Goal: Find specific page/section: Find specific page/section

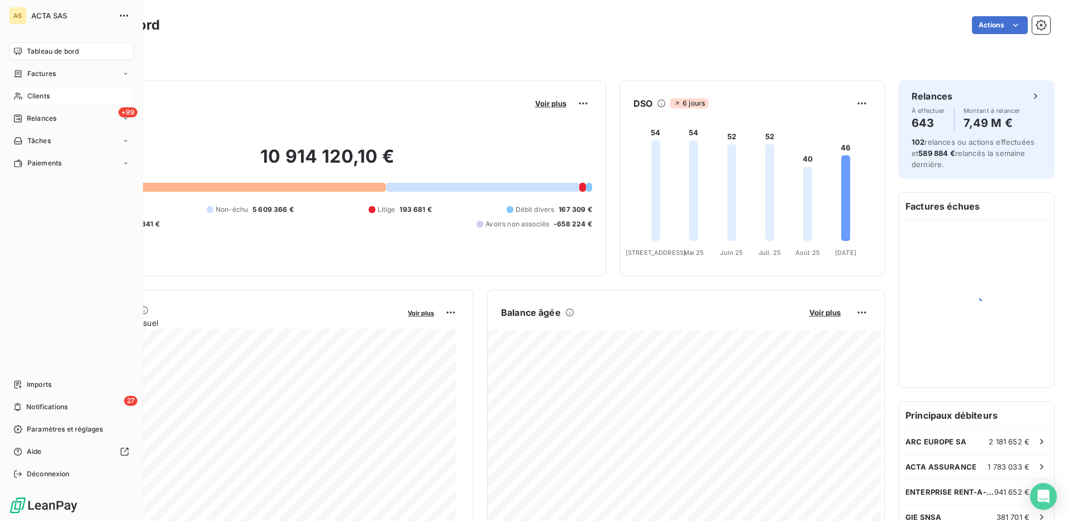
click at [39, 93] on span "Clients" at bounding box center [38, 96] width 22 height 10
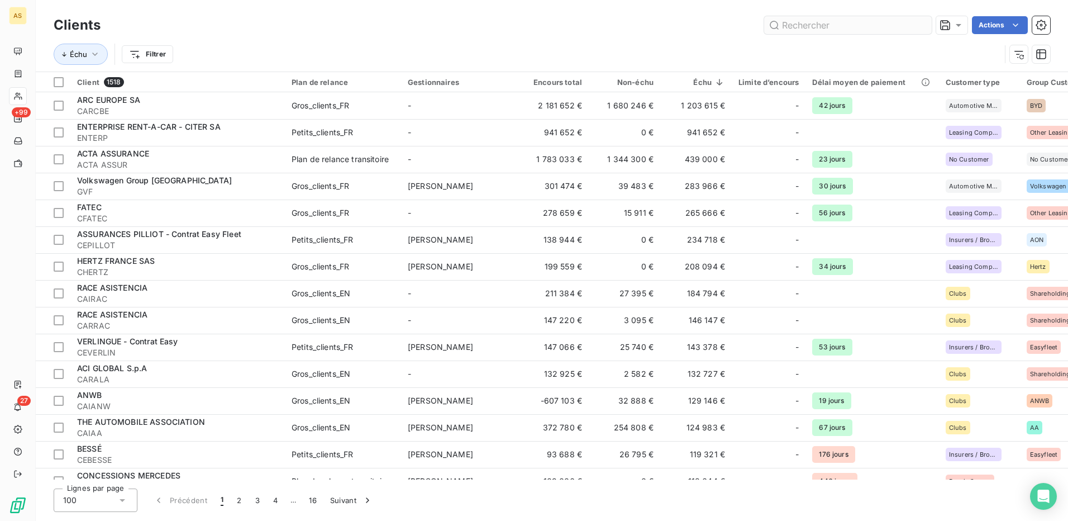
click at [825, 23] on input "text" at bounding box center [848, 25] width 168 height 18
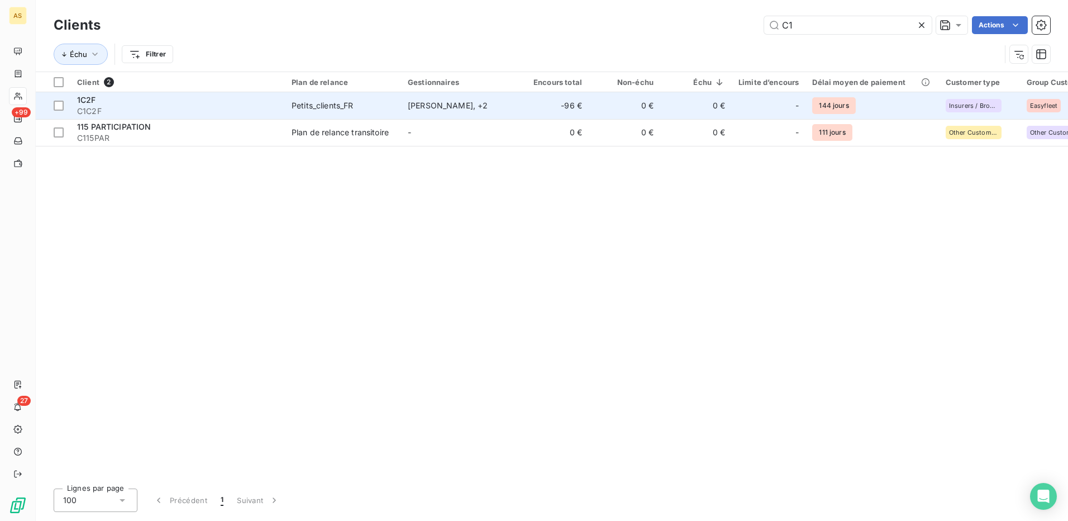
type input "C1"
click at [321, 107] on div "Petits_clients_FR" at bounding box center [323, 105] width 62 height 11
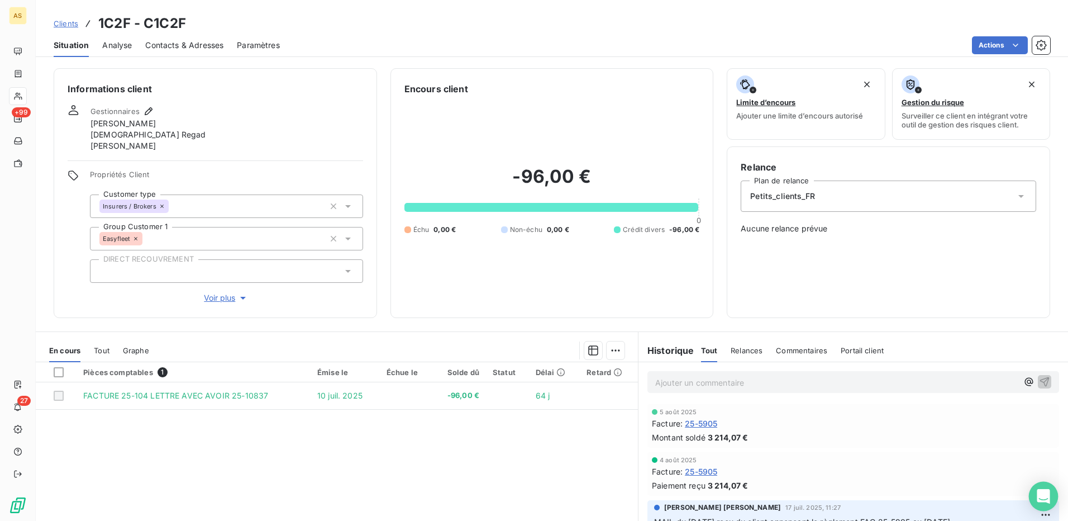
click at [1046, 497] on icon "Open Intercom Messenger" at bounding box center [1043, 496] width 13 height 15
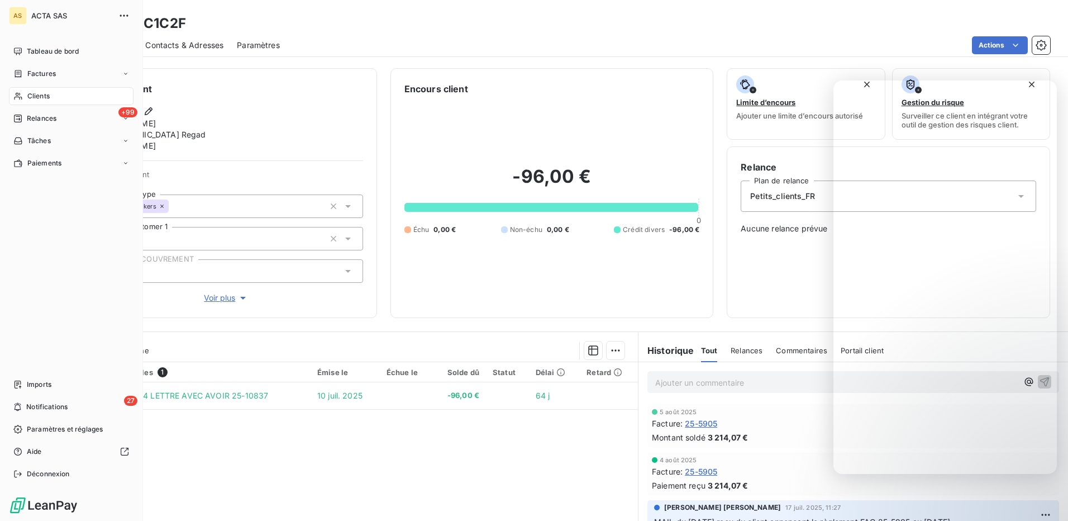
click at [41, 92] on span "Clients" at bounding box center [38, 96] width 22 height 10
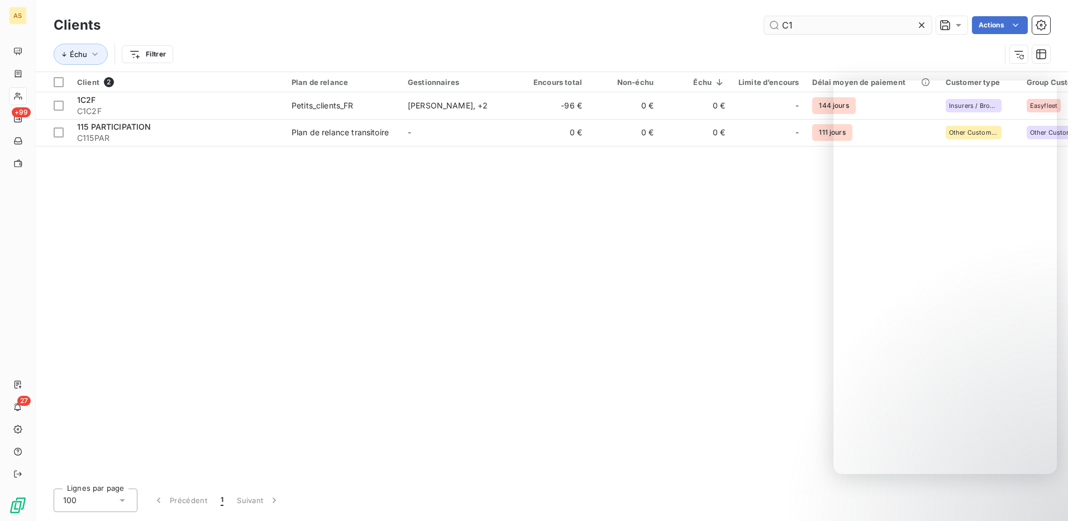
drag, startPoint x: 796, startPoint y: 26, endPoint x: 777, endPoint y: 30, distance: 19.8
click at [777, 30] on input "C1" at bounding box center [848, 25] width 168 height 18
